Goal: Information Seeking & Learning: Learn about a topic

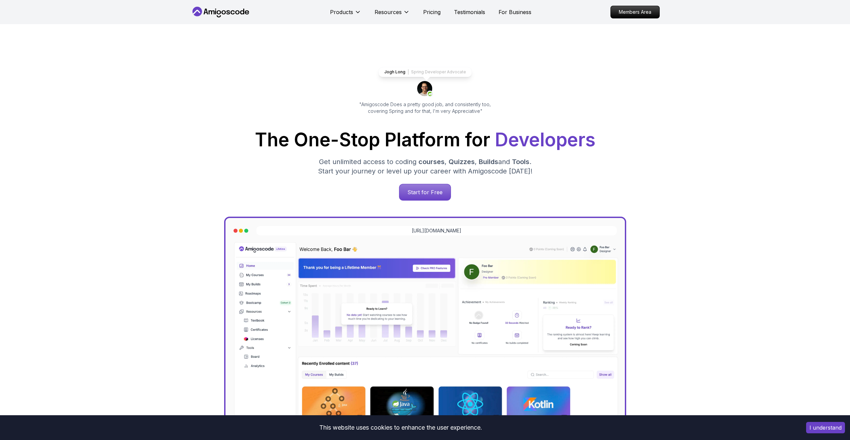
click at [194, 129] on div "Jogh Long Spring Developer Advocate "Amigoscode Does a pretty good job, and con…" at bounding box center [425, 274] width 469 height 500
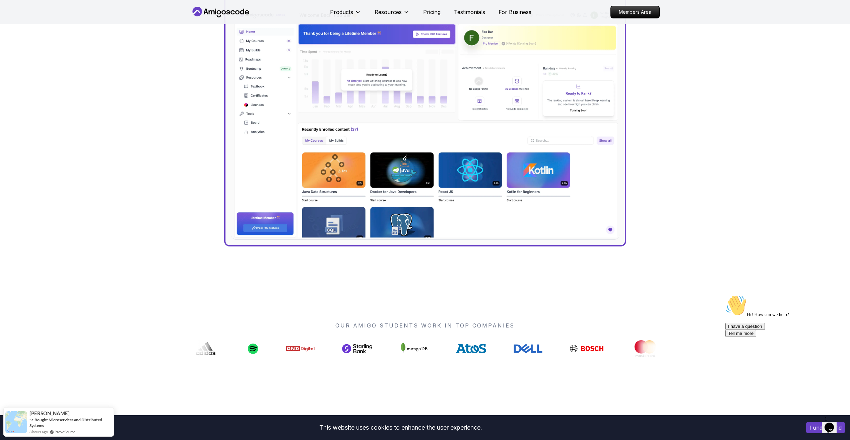
scroll to position [402, 0]
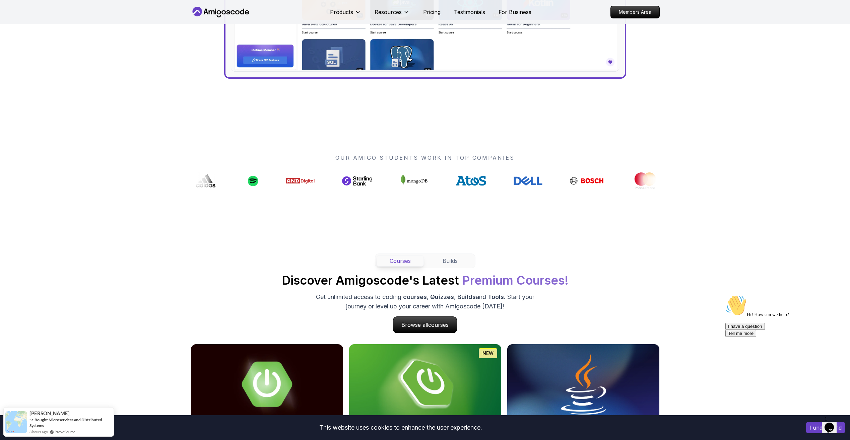
drag, startPoint x: 620, startPoint y: 182, endPoint x: 546, endPoint y: 174, distance: 74.8
drag, startPoint x: 438, startPoint y: 179, endPoint x: 456, endPoint y: 178, distance: 18.1
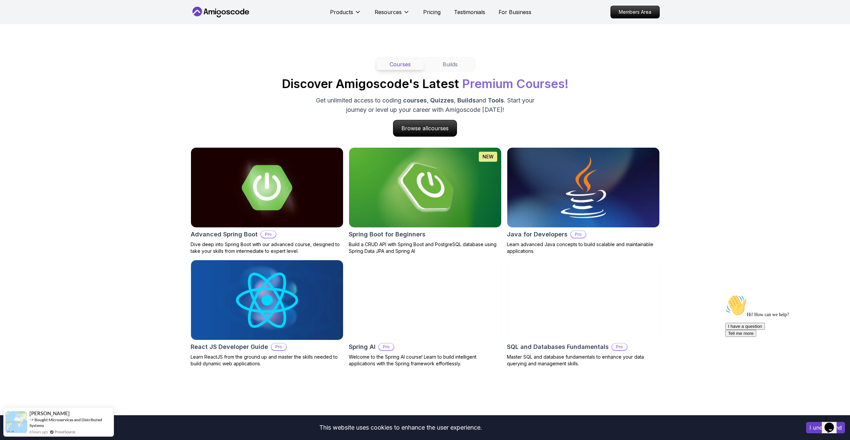
scroll to position [737, 0]
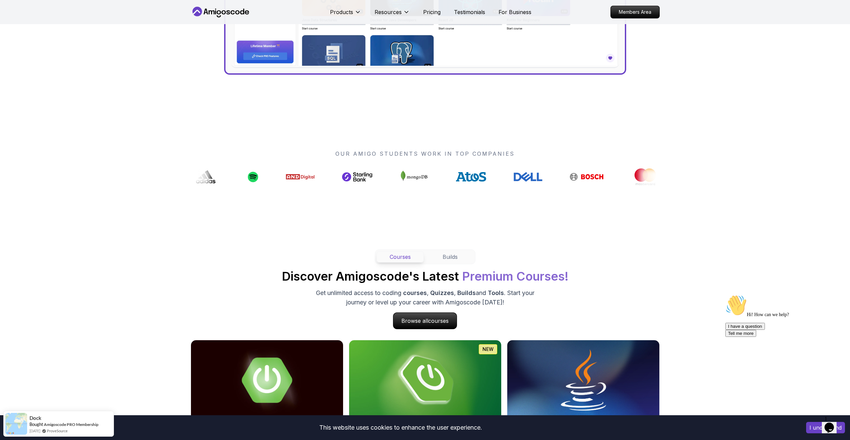
scroll to position [0, 0]
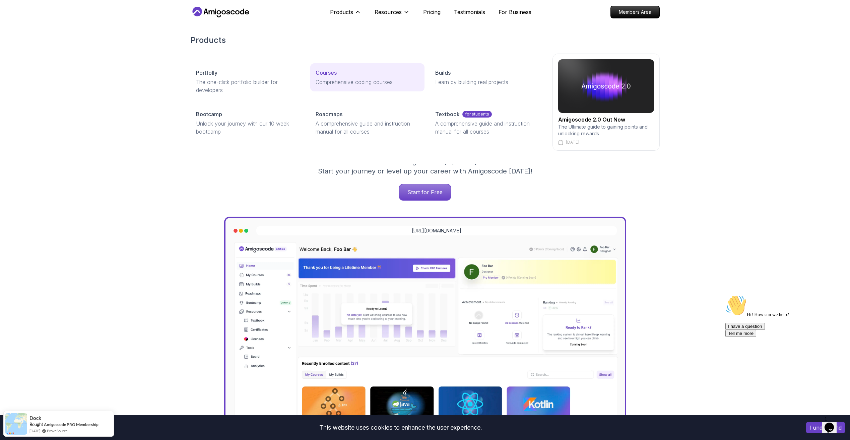
click at [314, 79] on link "Courses Comprehensive coding courses" at bounding box center [367, 77] width 114 height 28
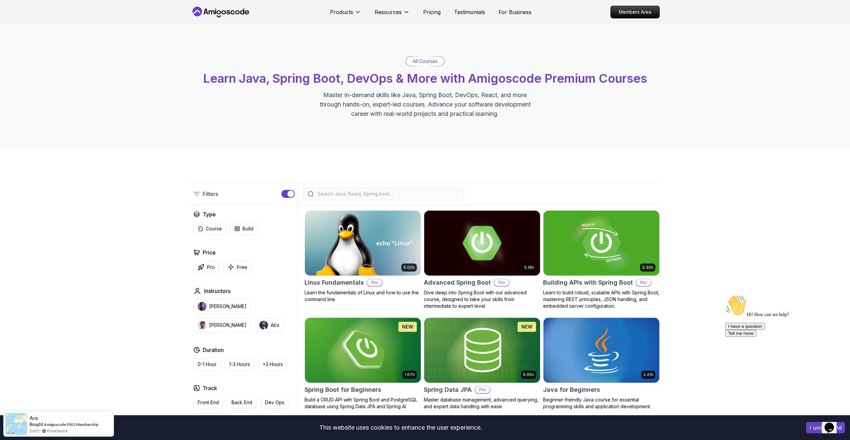
click at [329, 197] on div at bounding box center [383, 194] width 161 height 13
click at [333, 194] on input "search" at bounding box center [387, 194] width 143 height 7
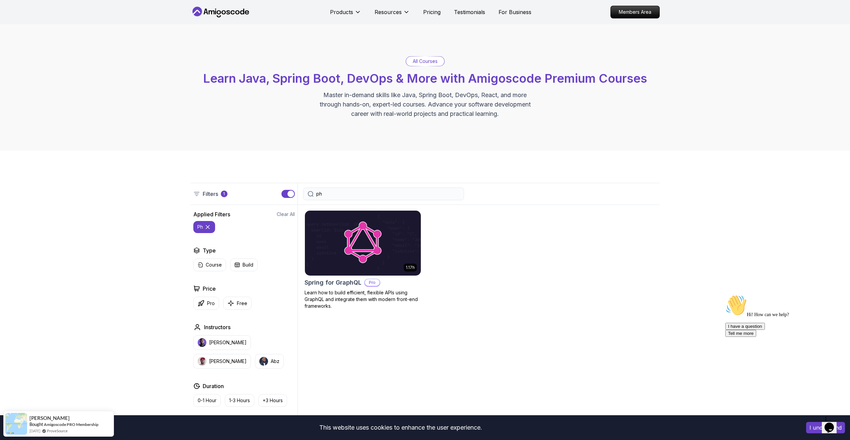
type input "p"
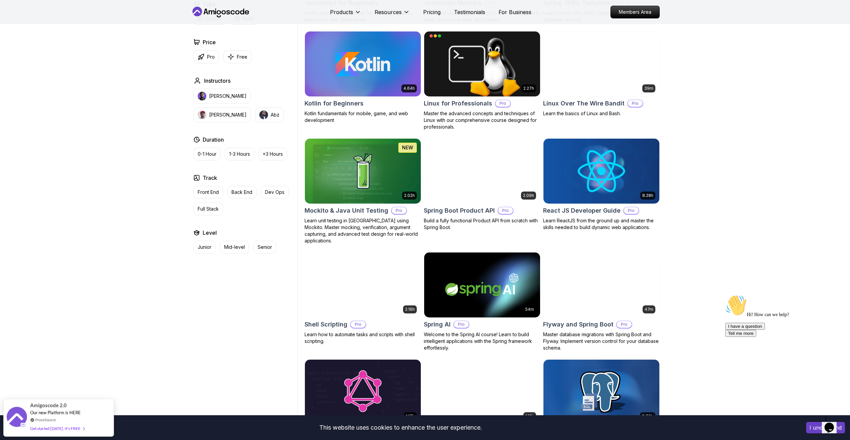
scroll to position [1343, 0]
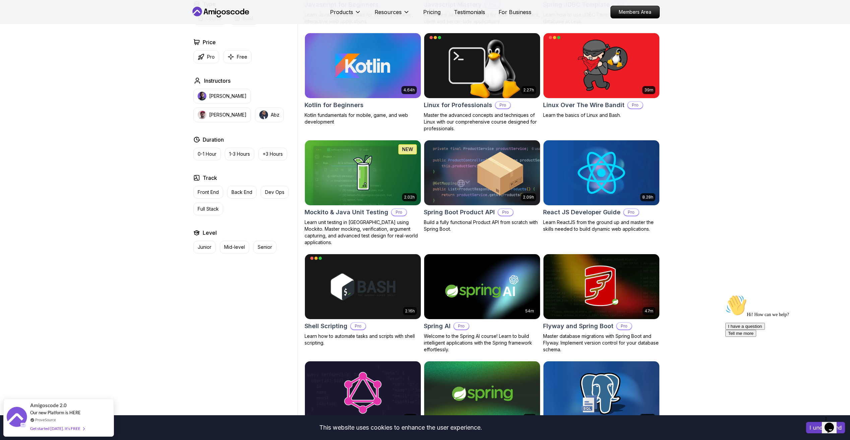
click at [725, 295] on icon "Chat attention grabber" at bounding box center [725, 295] width 0 height 0
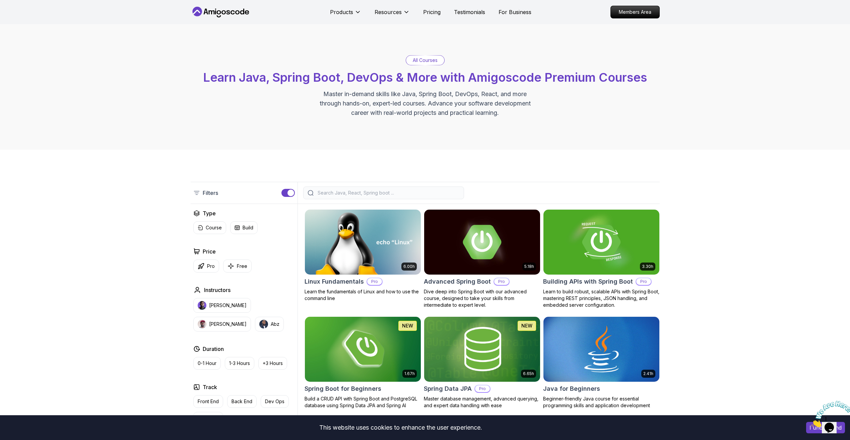
scroll to position [0, 0]
